Goal: Transaction & Acquisition: Purchase product/service

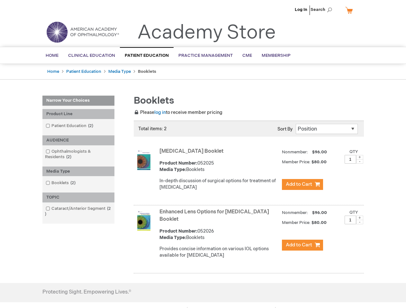
click at [323, 10] on span "Search" at bounding box center [322, 9] width 24 height 13
click at [78, 114] on div "Product Line" at bounding box center [78, 114] width 72 height 10
click at [78, 140] on div "AUDIENCE" at bounding box center [78, 141] width 72 height 10
click at [78, 172] on div "Media Type" at bounding box center [78, 172] width 72 height 10
click at [78, 198] on div "TOPIC" at bounding box center [78, 198] width 72 height 10
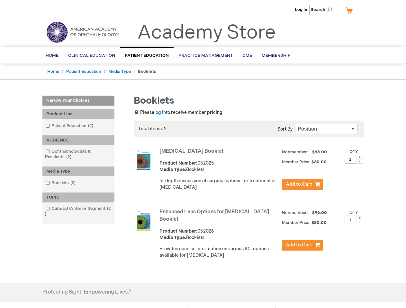
click at [360, 157] on span at bounding box center [359, 157] width 7 height 4
click at [360, 162] on span at bounding box center [359, 161] width 7 height 4
type input "1"
click at [360, 218] on span at bounding box center [359, 218] width 7 height 4
click at [360, 222] on span at bounding box center [359, 222] width 7 height 4
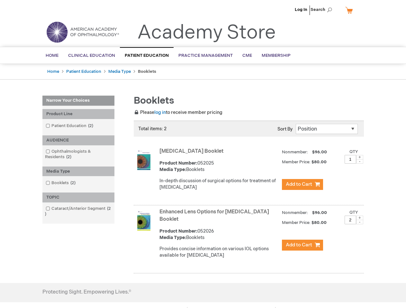
type input "1"
